Goal: Navigation & Orientation: Find specific page/section

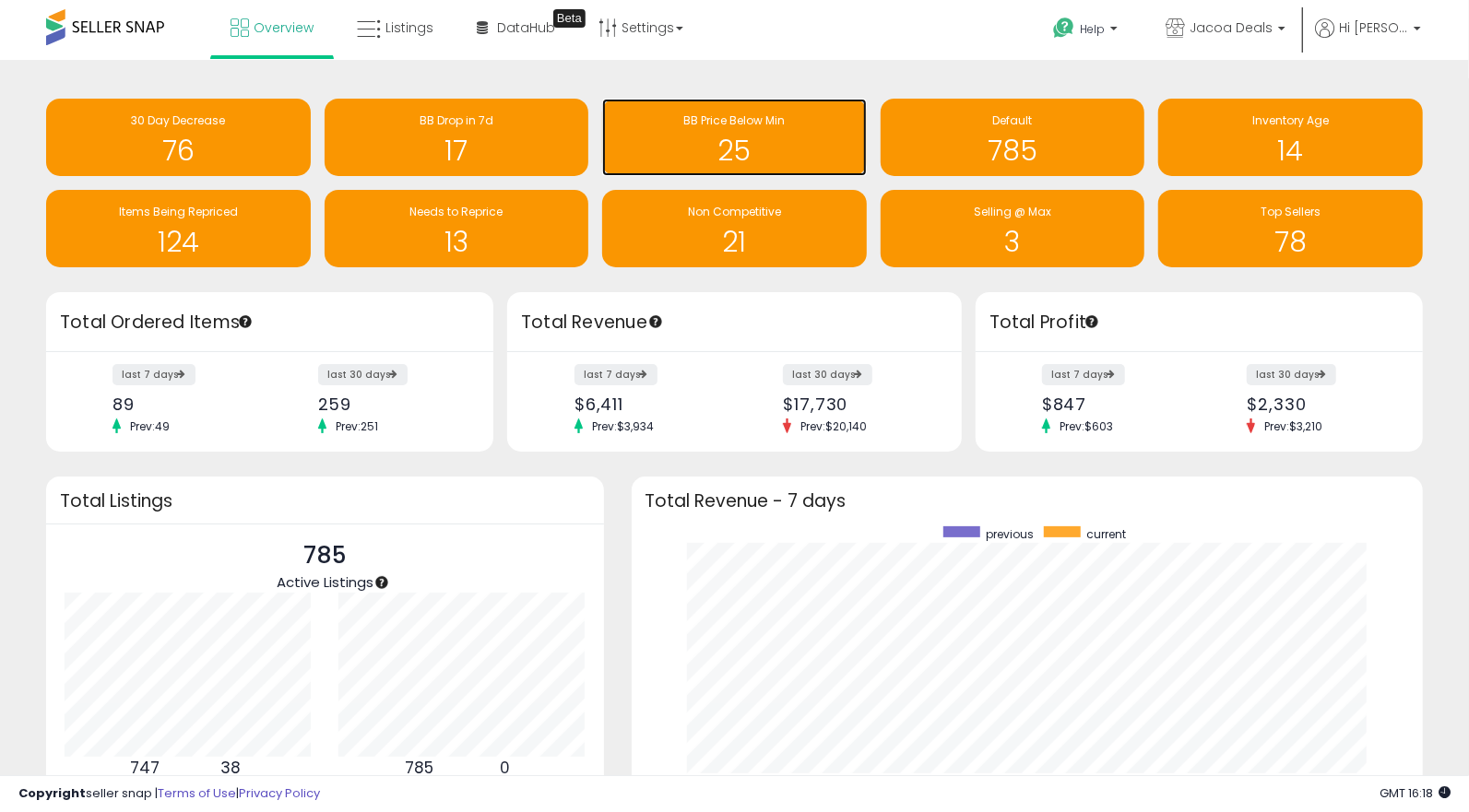
click at [795, 156] on h1 "25" at bounding box center [734, 151] width 247 height 31
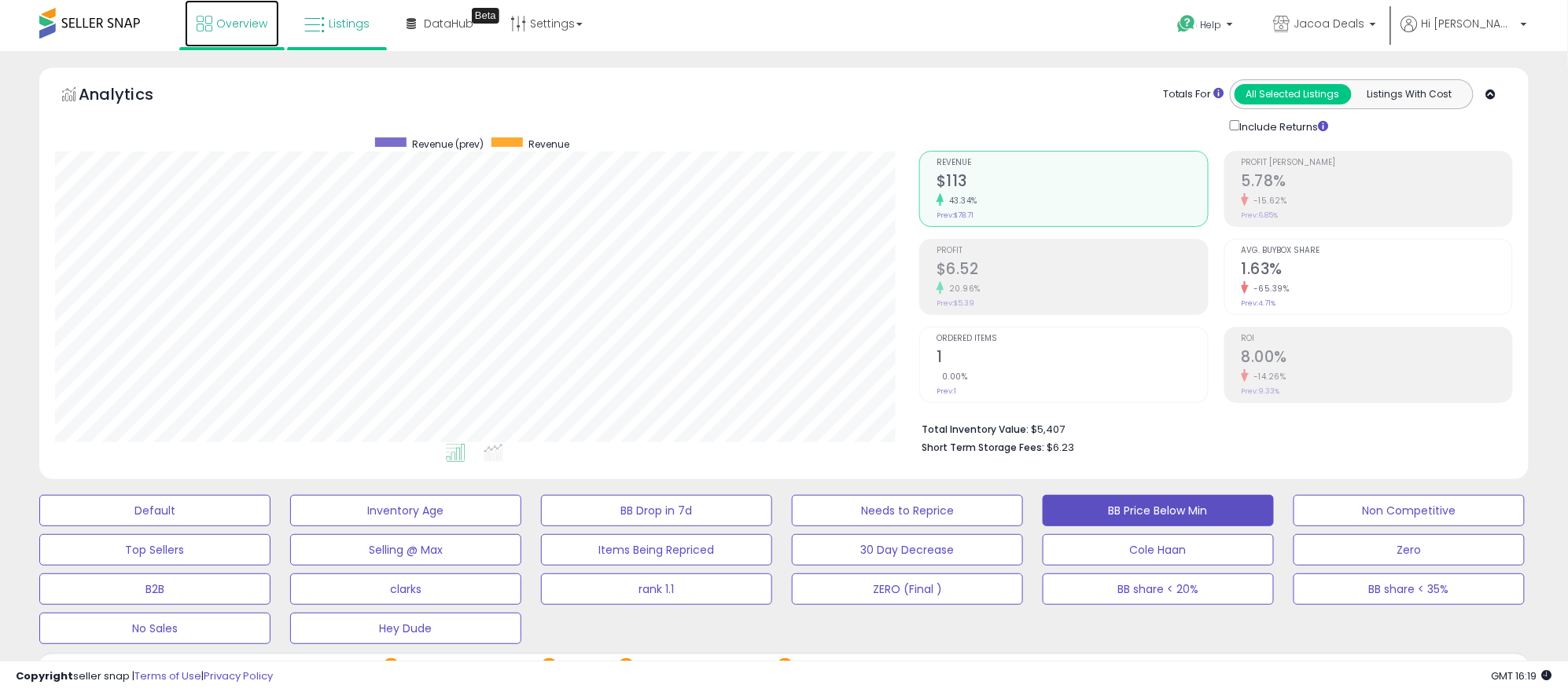
click at [221, 27] on span "Overview" at bounding box center [241, 24] width 52 height 16
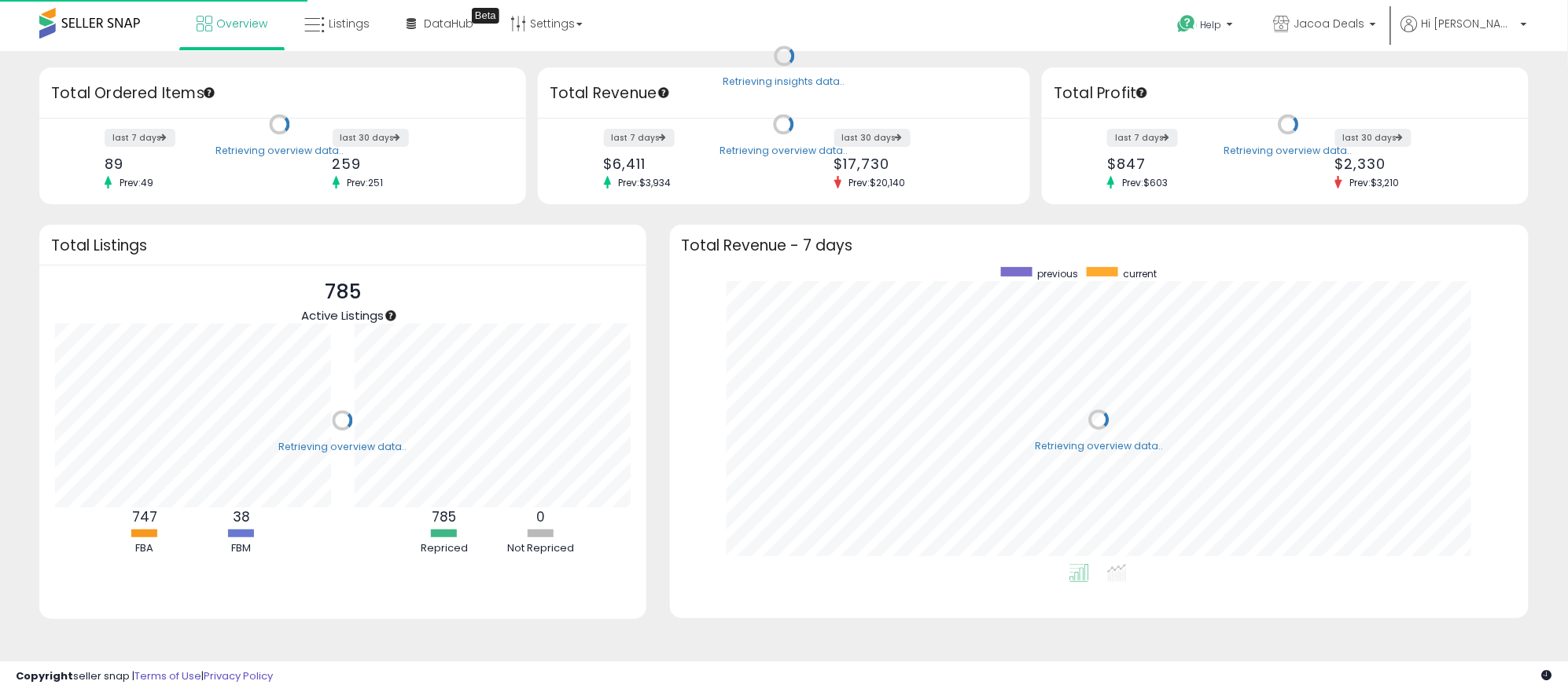
scroll to position [296, 827]
